Goal: Transaction & Acquisition: Purchase product/service

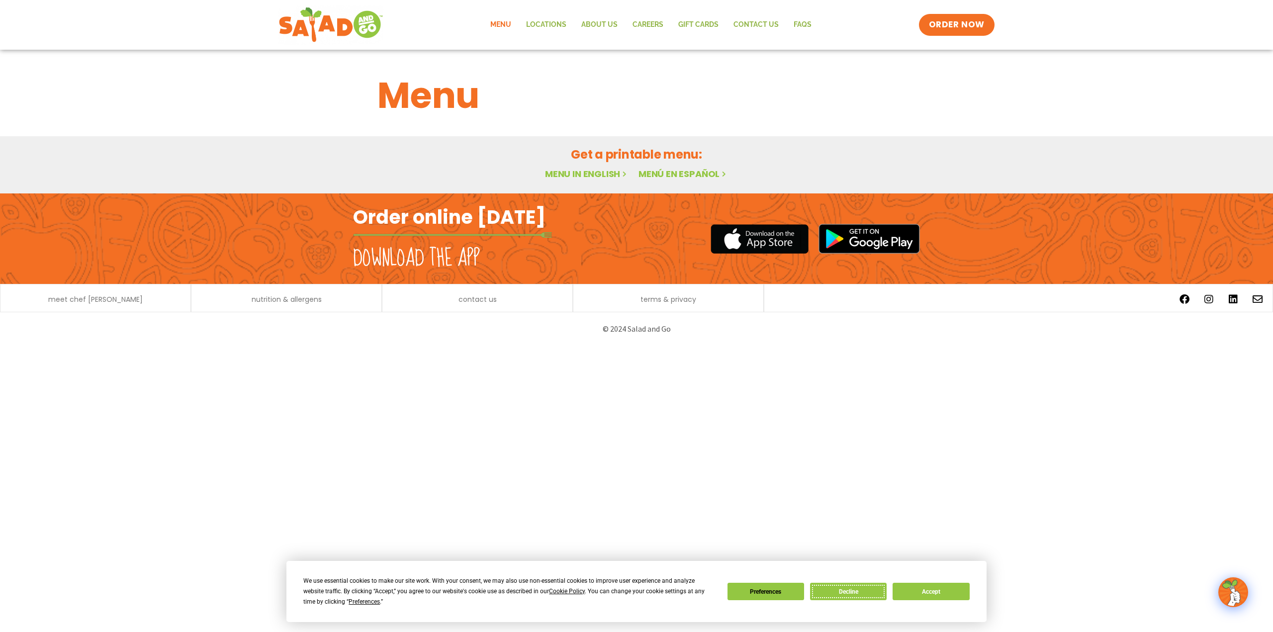
click at [851, 588] on button "Decline" at bounding box center [848, 591] width 77 height 17
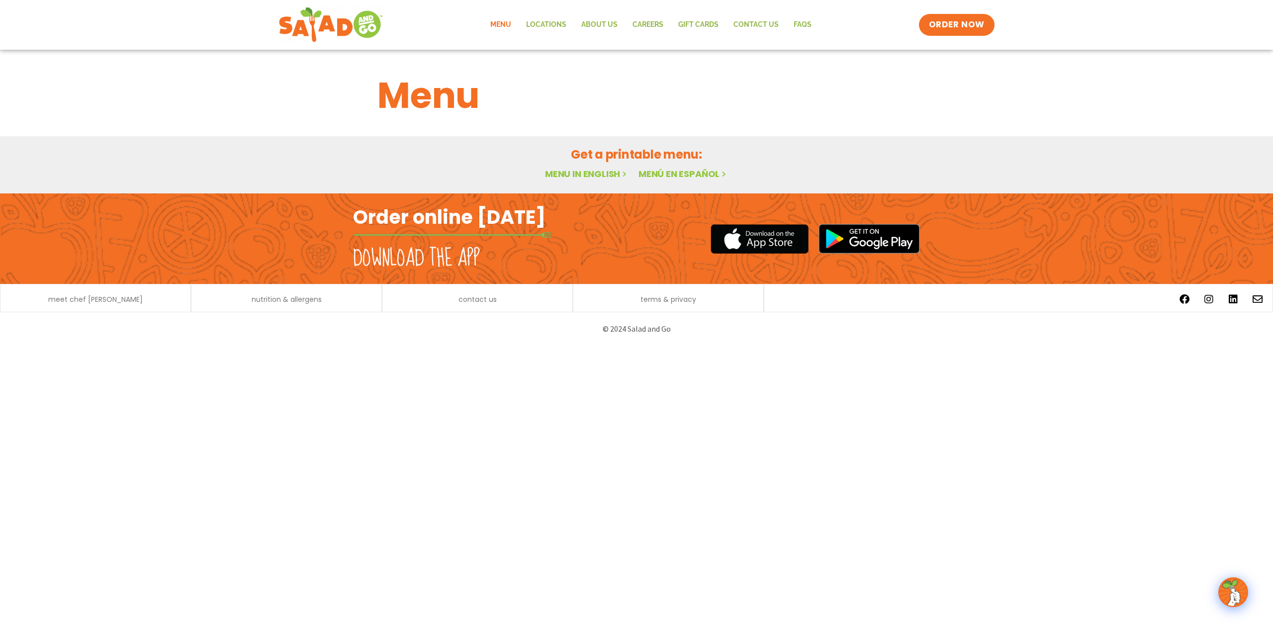
click at [584, 177] on link "Menu in English" at bounding box center [587, 174] width 84 height 12
click at [585, 168] on link "Menu in English" at bounding box center [587, 174] width 84 height 12
click at [443, 216] on h2 "Order online [DATE]" at bounding box center [449, 217] width 193 height 24
drag, startPoint x: 958, startPoint y: 5, endPoint x: 955, endPoint y: 14, distance: 9.0
click at [958, 8] on div "Menu Locations About Us Careers GIFT CARDS Contact Us FAQs Menu Menu Locations …" at bounding box center [637, 25] width 716 height 40
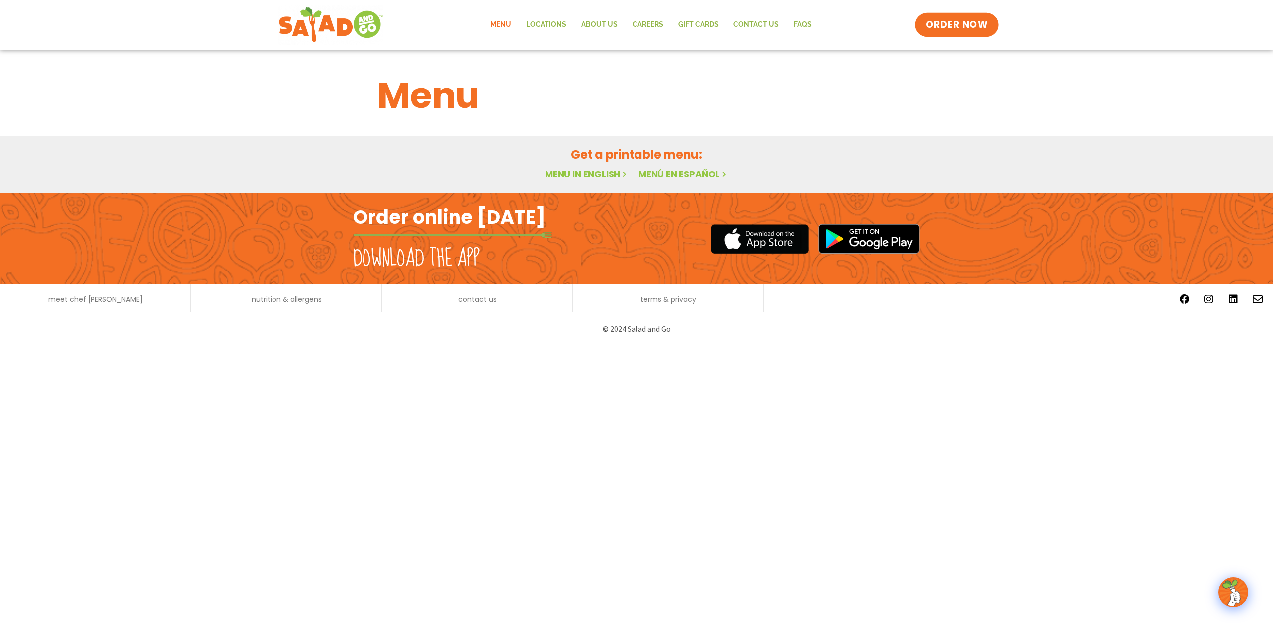
click at [963, 32] on link "ORDER NOW" at bounding box center [957, 25] width 84 height 24
